Goal: Obtain resource: Obtain resource

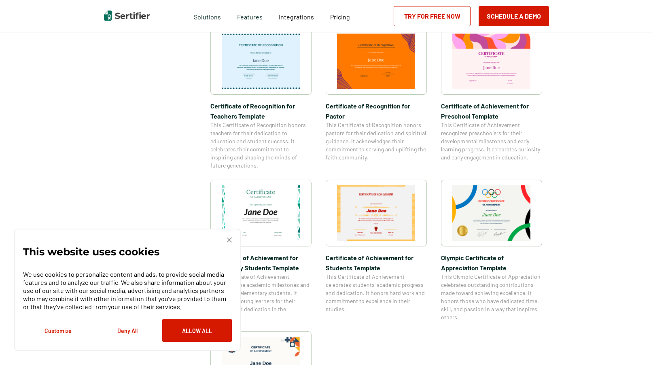
scroll to position [439, 0]
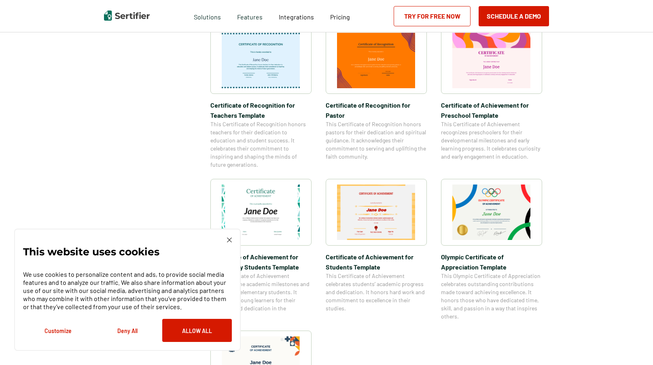
click at [123, 333] on button "Deny All" at bounding box center [128, 330] width 70 height 23
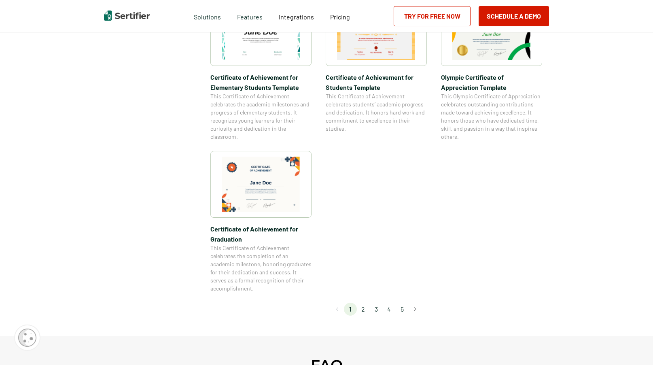
scroll to position [620, 0]
click at [365, 308] on li "2" at bounding box center [363, 308] width 13 height 13
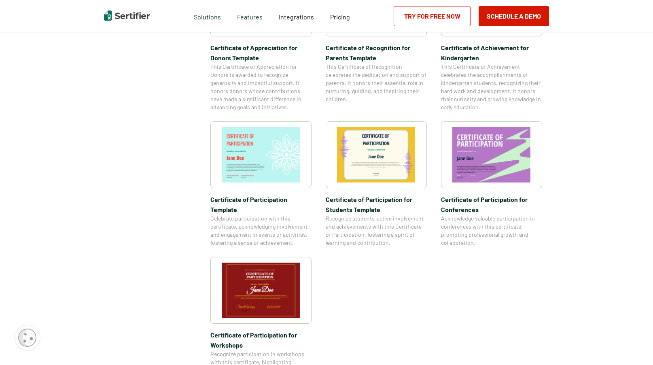
scroll to position [511, 0]
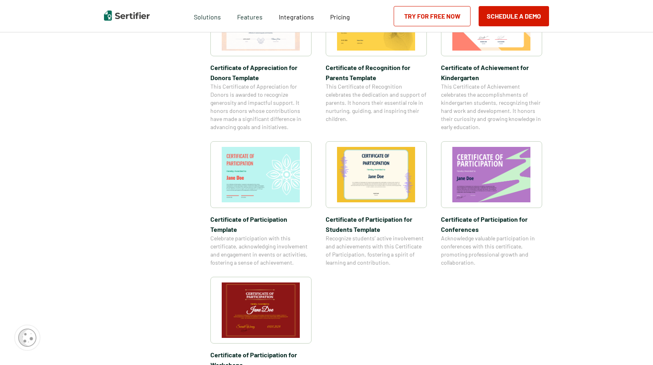
click at [270, 284] on img at bounding box center [261, 309] width 78 height 55
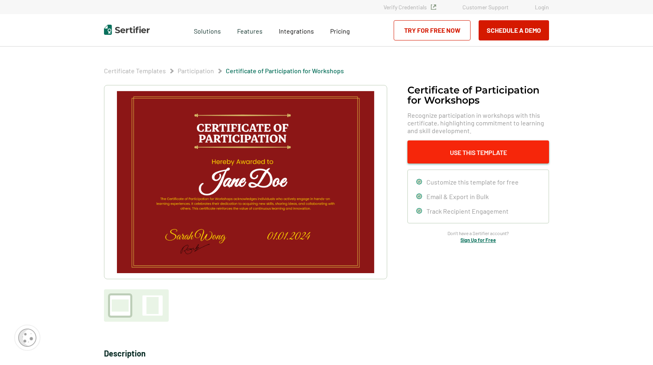
click at [478, 158] on button "Use This Template" at bounding box center [478, 151] width 142 height 23
